Goal: Task Accomplishment & Management: Use online tool/utility

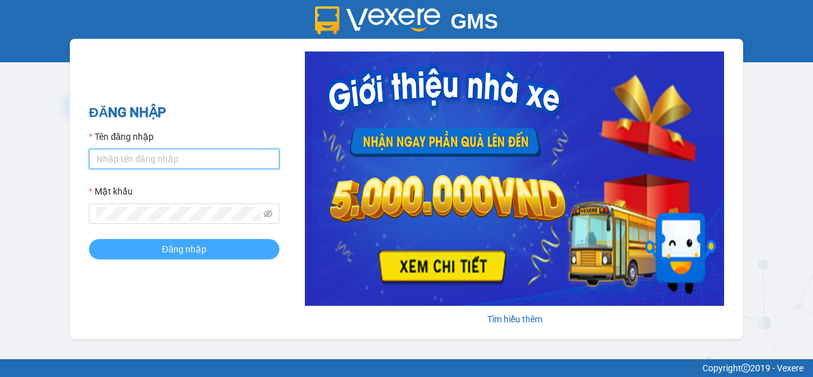
type input "thuytien.namhailimo"
click at [184, 243] on span "Đăng nhập" at bounding box center [184, 249] width 44 height 14
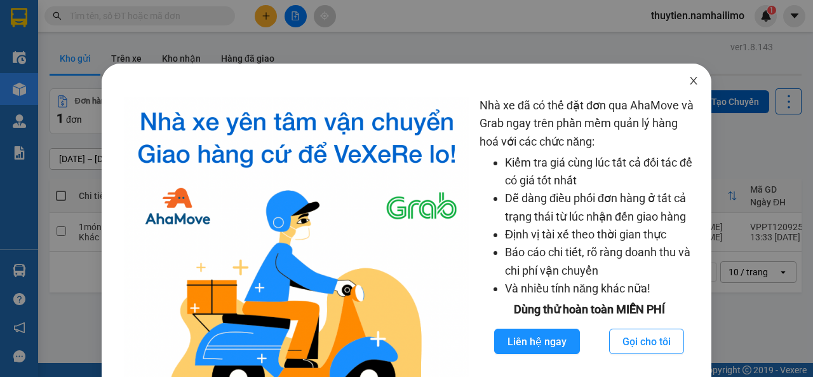
click at [688, 82] on icon "close" at bounding box center [693, 81] width 10 height 10
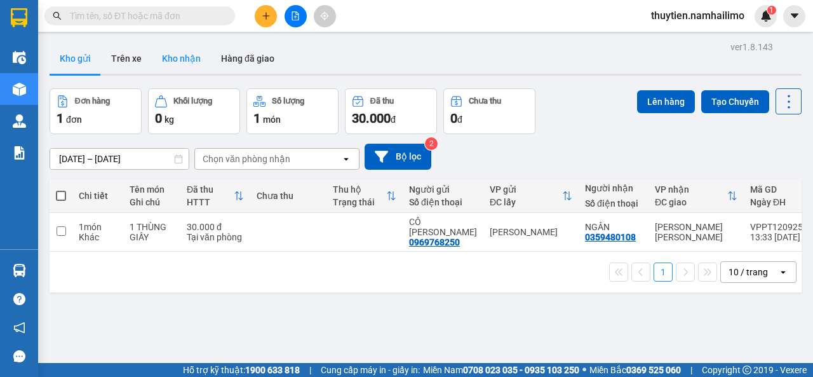
click at [172, 60] on button "Kho nhận" at bounding box center [181, 58] width 59 height 30
